Goal: Feedback & Contribution: Submit feedback/report problem

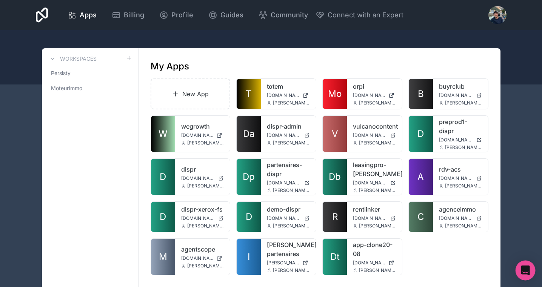
click at [523, 270] on icon "Open Intercom Messenger" at bounding box center [524, 271] width 9 height 10
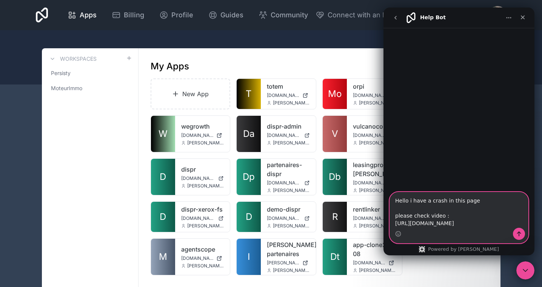
click at [419, 199] on textarea "Hello i have a crash in this page please check video : [URL][DOMAIN_NAME]" at bounding box center [459, 209] width 138 height 35
paste textarea "[URL][DOMAIN_NAME]"
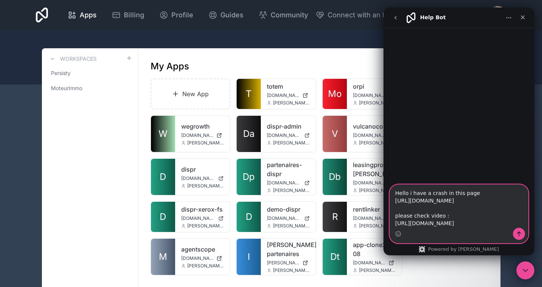
type textarea "Hello i have a crash in this page [URL][DOMAIN_NAME] please check video : [URL]…"
click at [515, 232] on button "Send a message…" at bounding box center [519, 234] width 12 height 12
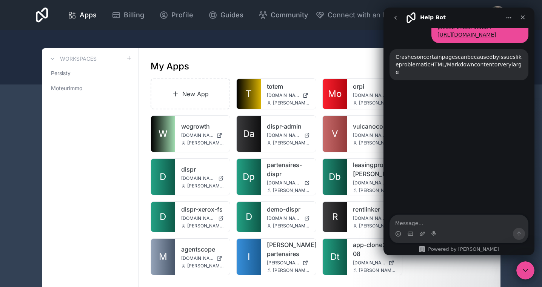
scroll to position [96, 0]
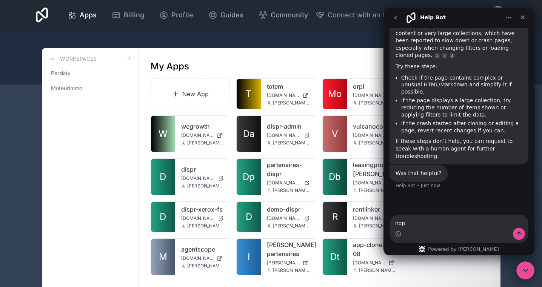
type textarea "nop"
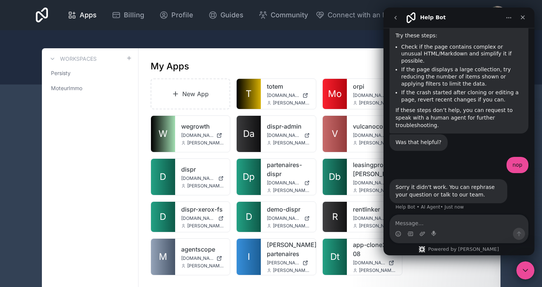
scroll to position [132, 0]
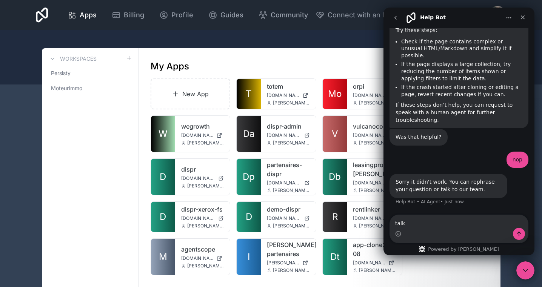
click at [482, 121] on div "If these steps don’t help, you can request to speak with a human agent for furt…" at bounding box center [458, 112] width 127 height 22
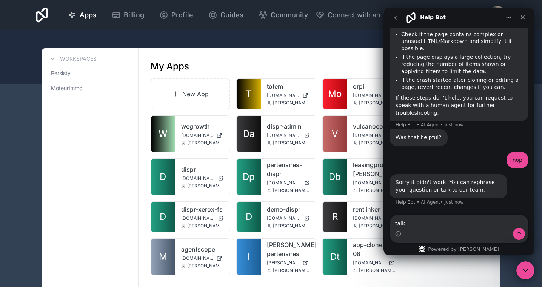
scroll to position [140, 0]
click at [430, 217] on textarea "talk" at bounding box center [459, 221] width 138 height 13
click at [424, 223] on textarea "talk" at bounding box center [459, 221] width 138 height 13
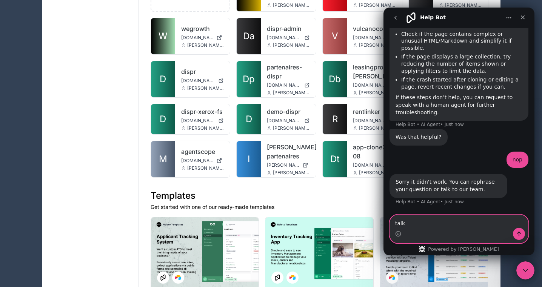
scroll to position [100, 0]
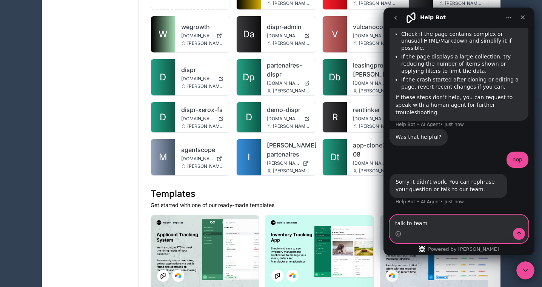
type textarea "talk to team"
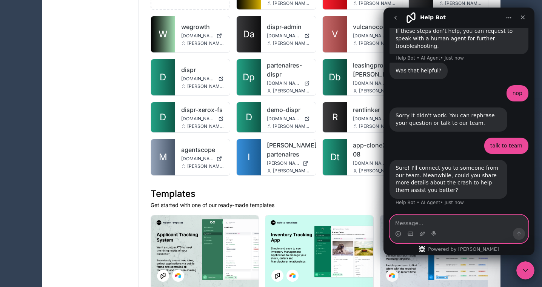
scroll to position [207, 0]
type textarea "Talk to tem"
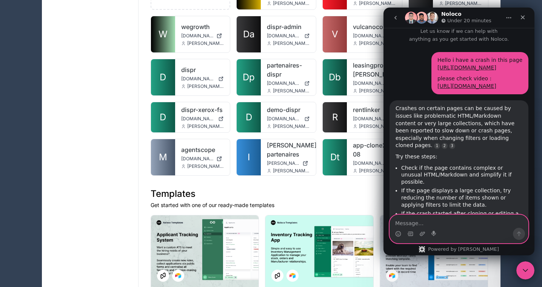
scroll to position [0, 0]
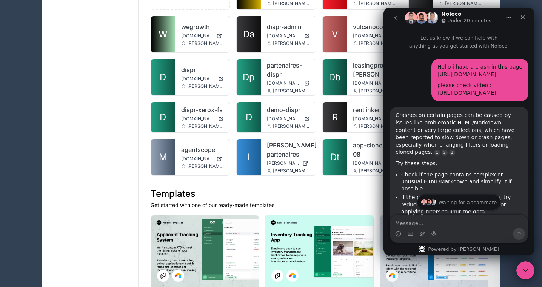
drag, startPoint x: 470, startPoint y: 117, endPoint x: 414, endPoint y: 68, distance: 74.3
click at [431, 68] on div "Hello i have a crash in this page [URL][DOMAIN_NAME] please check video : [URL]…" at bounding box center [479, 80] width 97 height 42
copy div "Hello i have a crash in this page [URL][DOMAIN_NAME] please check video : [URL]…"
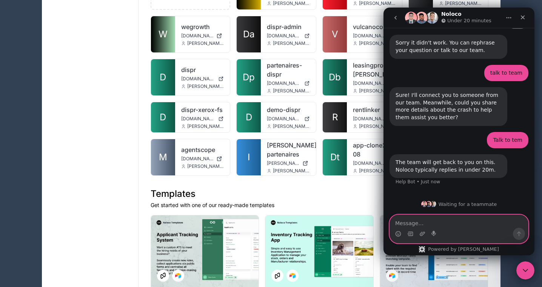
click at [407, 221] on textarea "Message…" at bounding box center [459, 221] width 138 height 13
paste textarea "Hello i have a crash in this page [URL][DOMAIN_NAME] please check video : [URL]…"
type textarea "Hello i have a crash in this page [URL][DOMAIN_NAME] please check video : [URL]…"
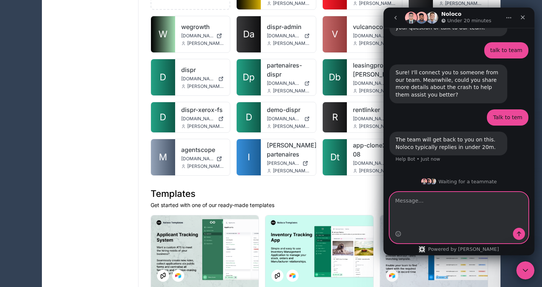
scroll to position [347, 0]
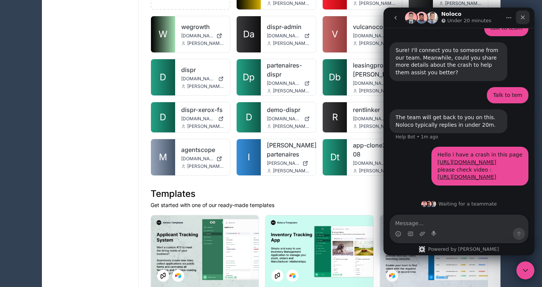
click at [523, 15] on icon "Close" at bounding box center [522, 17] width 6 height 6
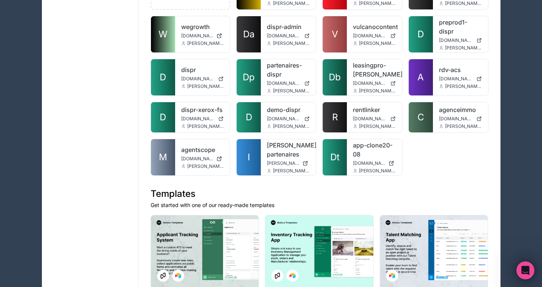
scroll to position [339, 0]
